Goal: Task Accomplishment & Management: Manage account settings

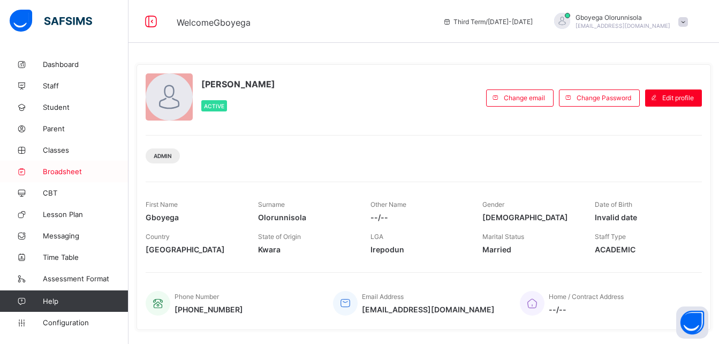
click at [54, 171] on span "Broadsheet" at bounding box center [86, 171] width 86 height 9
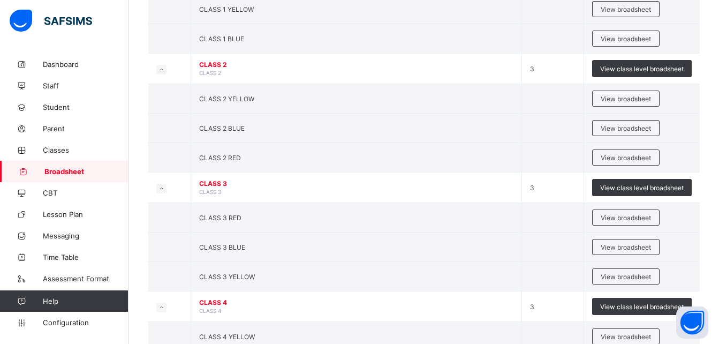
scroll to position [527, 0]
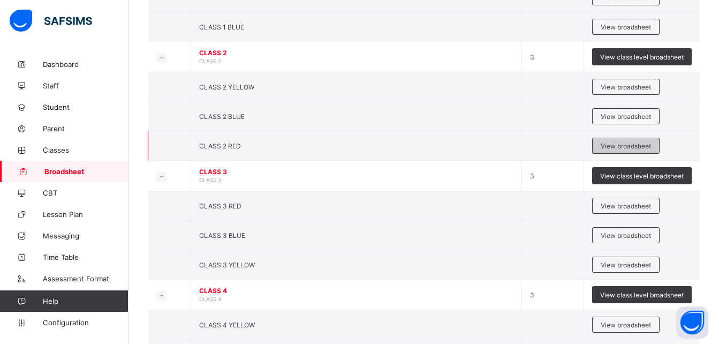
click at [631, 146] on span "View broadsheet" at bounding box center [625, 146] width 50 height 8
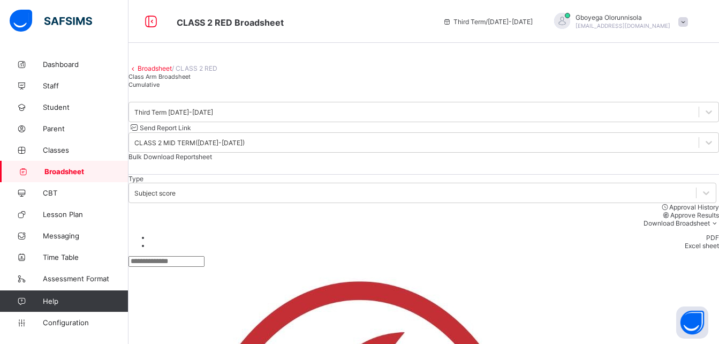
click at [159, 88] on span "Cumulative" at bounding box center [143, 84] width 31 height 7
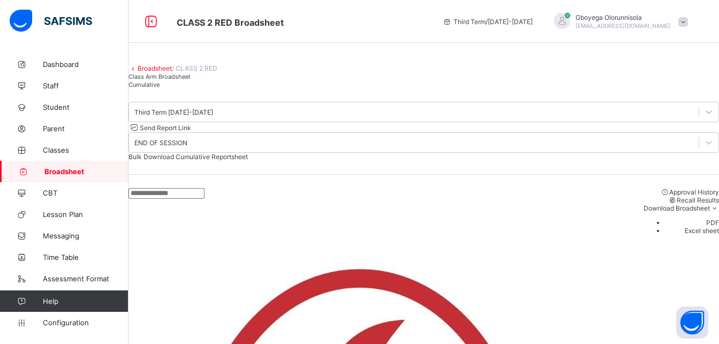
click at [428, 88] on div "Class Arm Broadsheet Cumulative" at bounding box center [423, 80] width 590 height 16
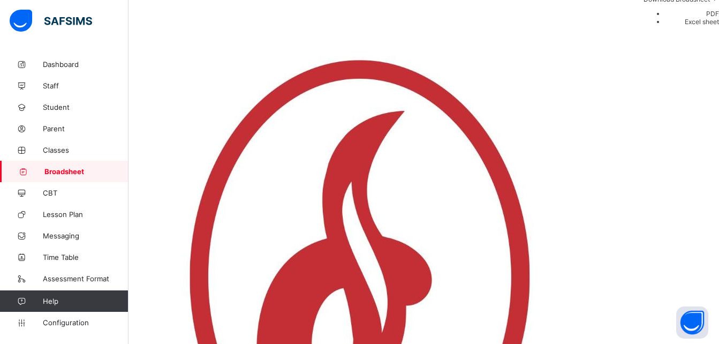
scroll to position [294, 48]
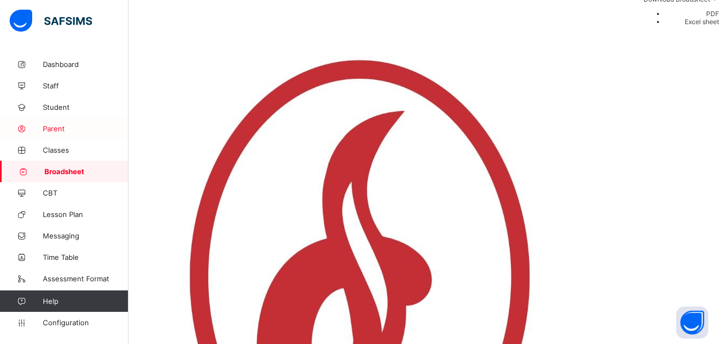
click at [55, 126] on span "Parent" at bounding box center [86, 128] width 86 height 9
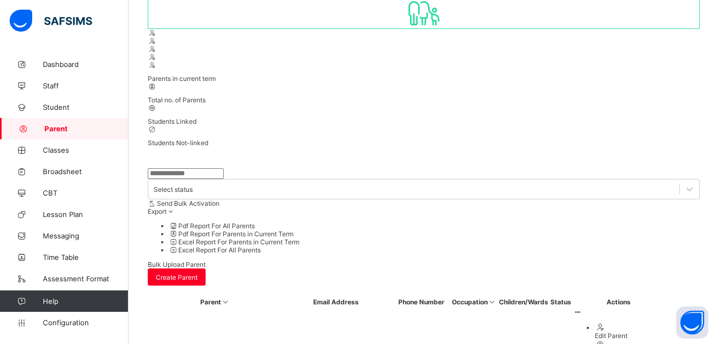
scroll to position [209, 0]
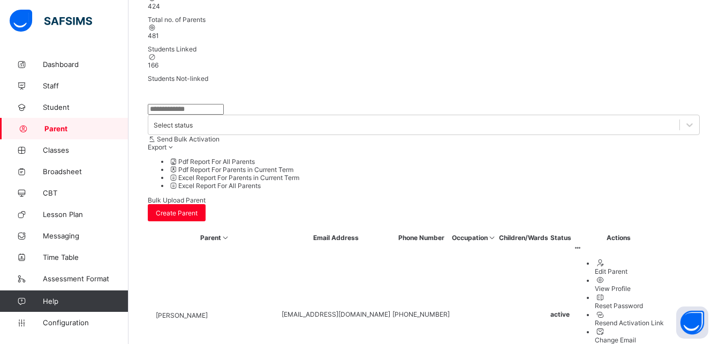
click at [201, 104] on input "text" at bounding box center [186, 109] width 76 height 11
type input "*******"
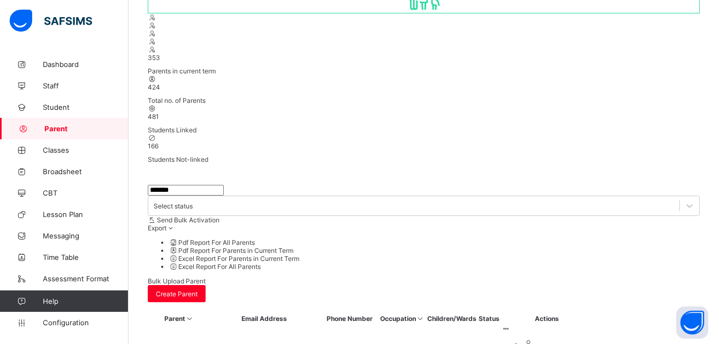
scroll to position [105, 0]
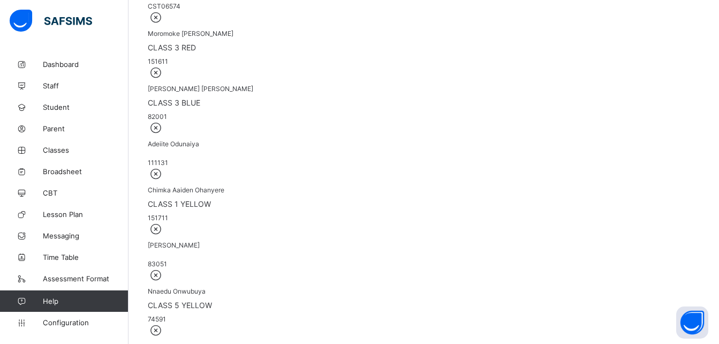
scroll to position [1744, 0]
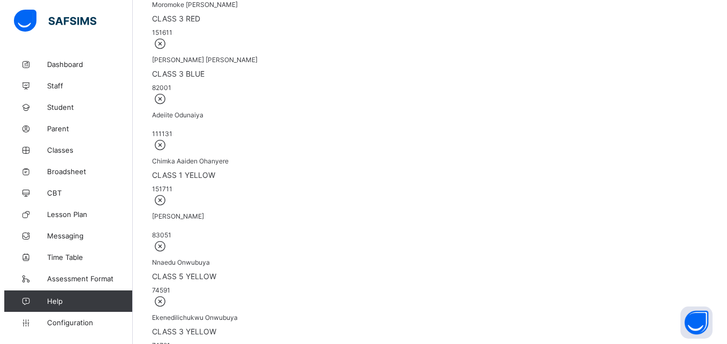
scroll to position [0, 0]
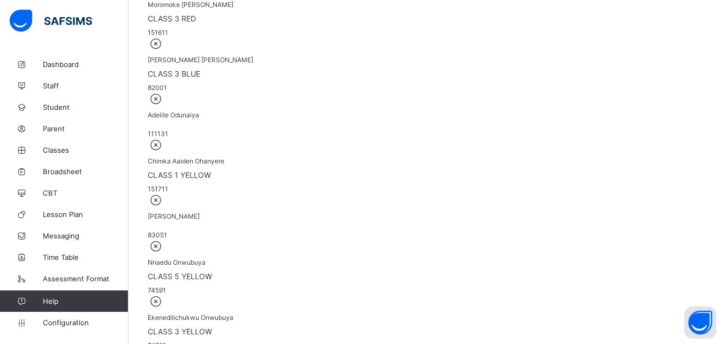
type input "*****"
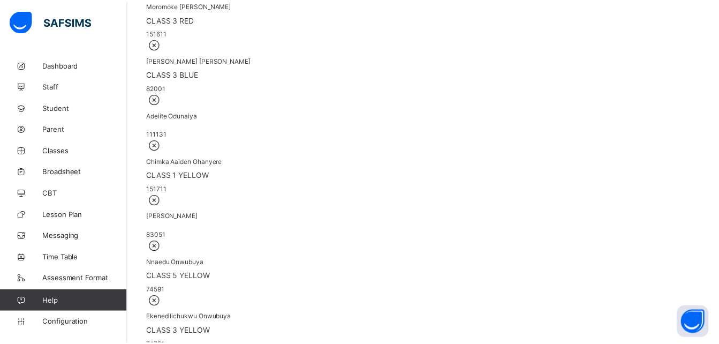
scroll to position [50, 0]
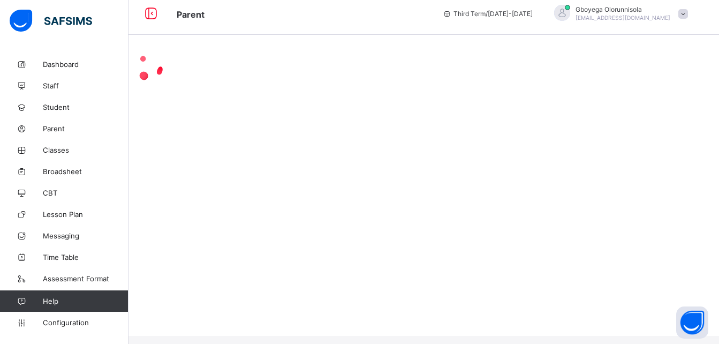
scroll to position [0, 0]
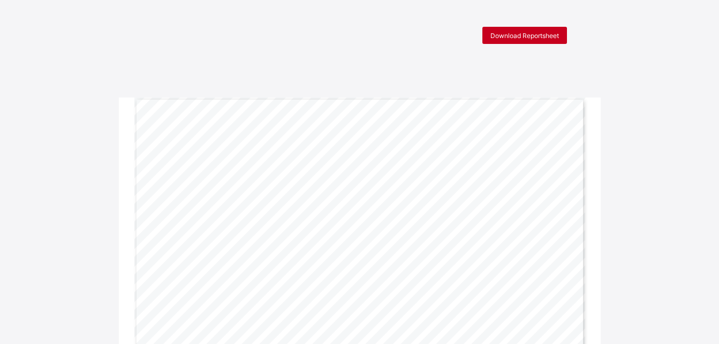
click at [538, 40] on div "Download Reportsheet" at bounding box center [524, 35] width 85 height 17
